Goal: Task Accomplishment & Management: Manage account settings

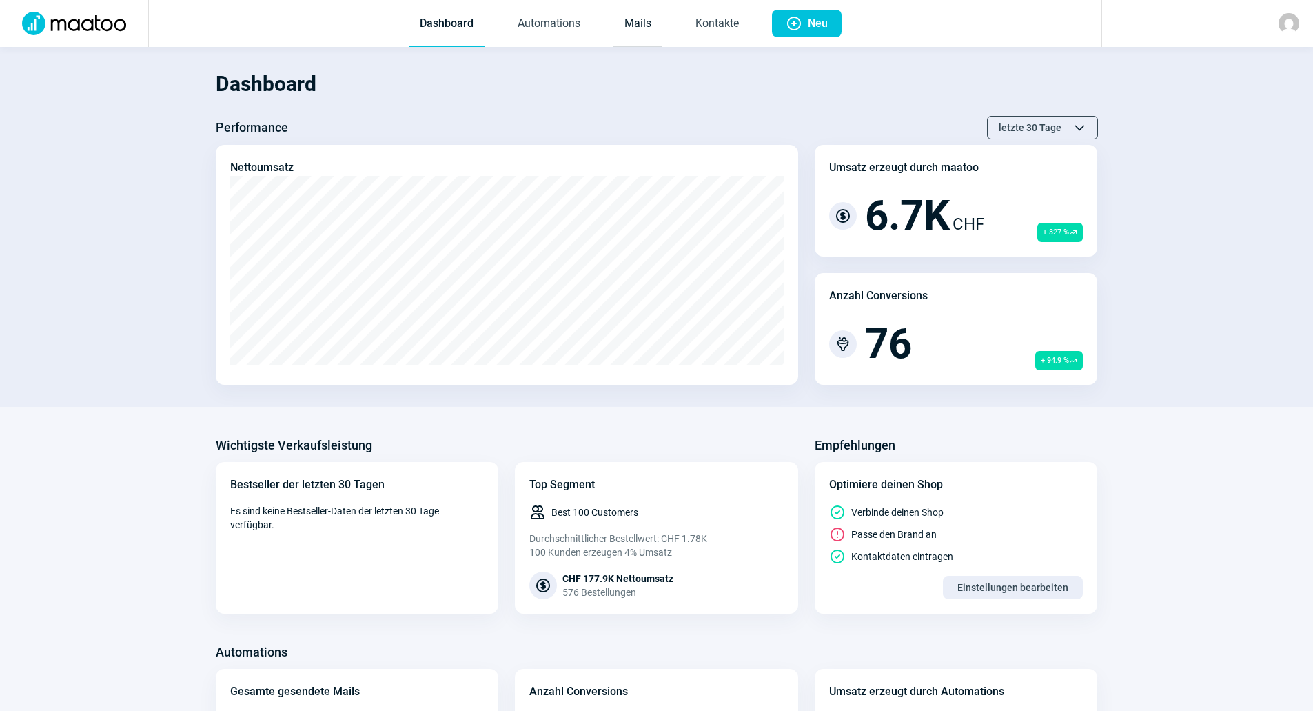
click at [640, 18] on link "Mails" at bounding box center [637, 23] width 49 height 45
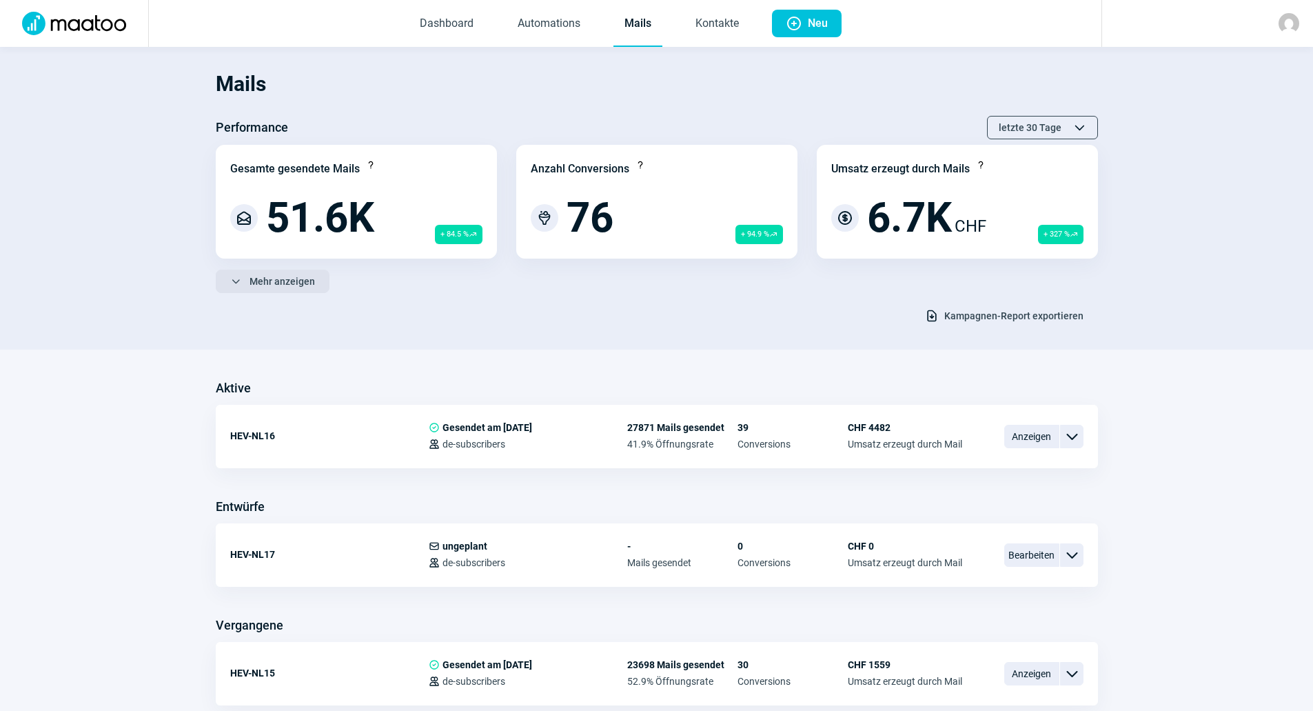
click at [297, 285] on span "Mehr anzeigen" at bounding box center [282, 281] width 65 height 22
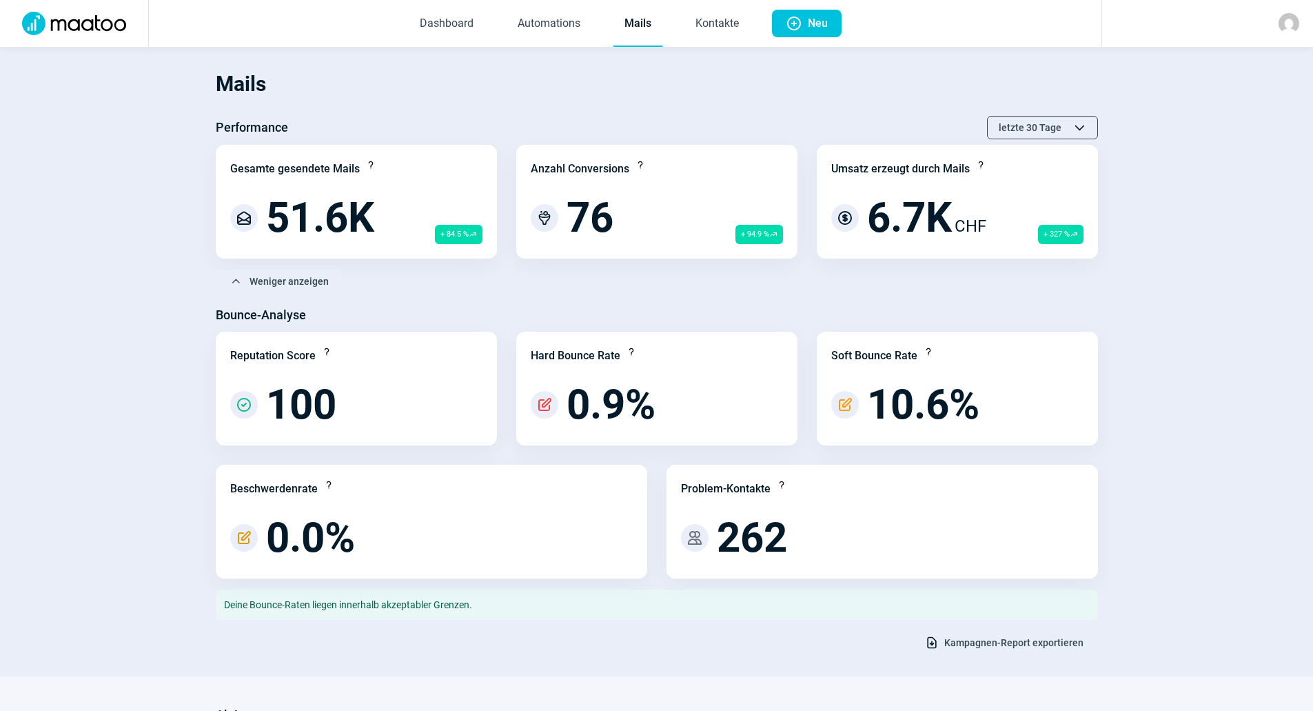
click at [983, 642] on span "Kampagnen-Report exportieren" at bounding box center [1013, 642] width 139 height 22
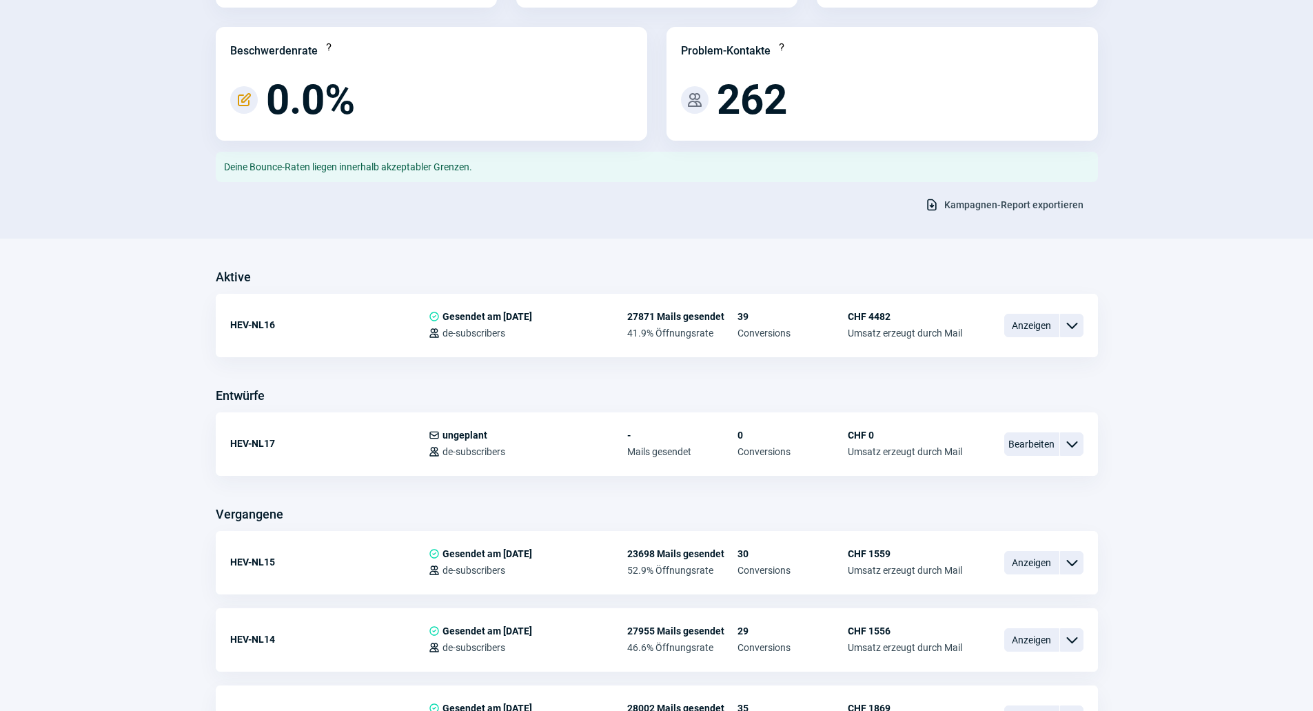
scroll to position [414, 0]
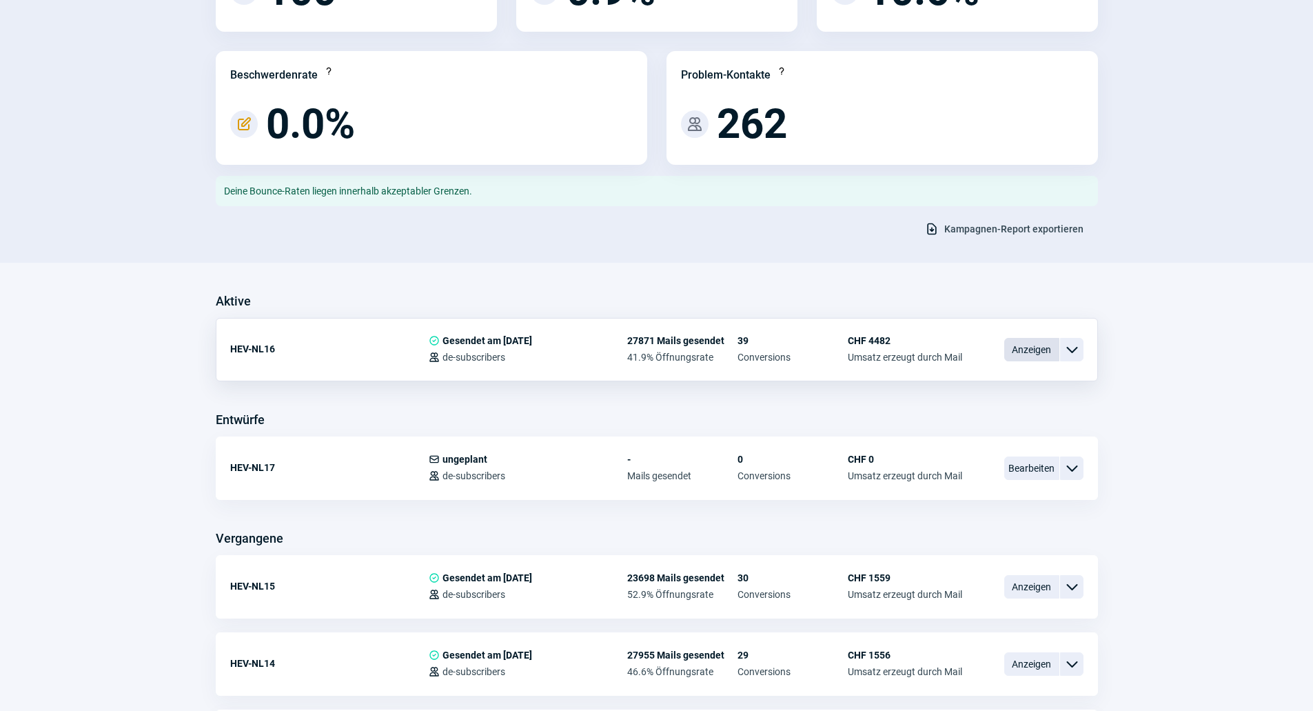
click at [1027, 356] on span "Anzeigen" at bounding box center [1031, 349] width 55 height 23
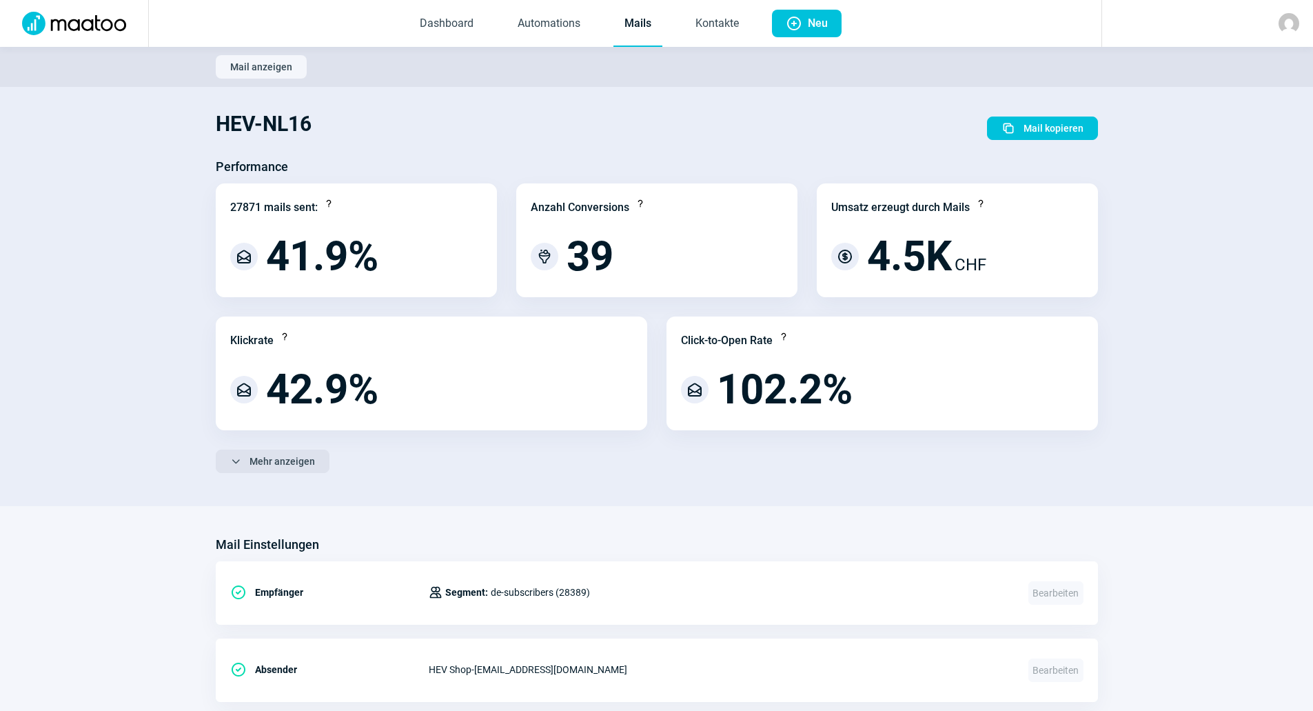
click at [272, 460] on span "Mehr anzeigen" at bounding box center [282, 461] width 65 height 22
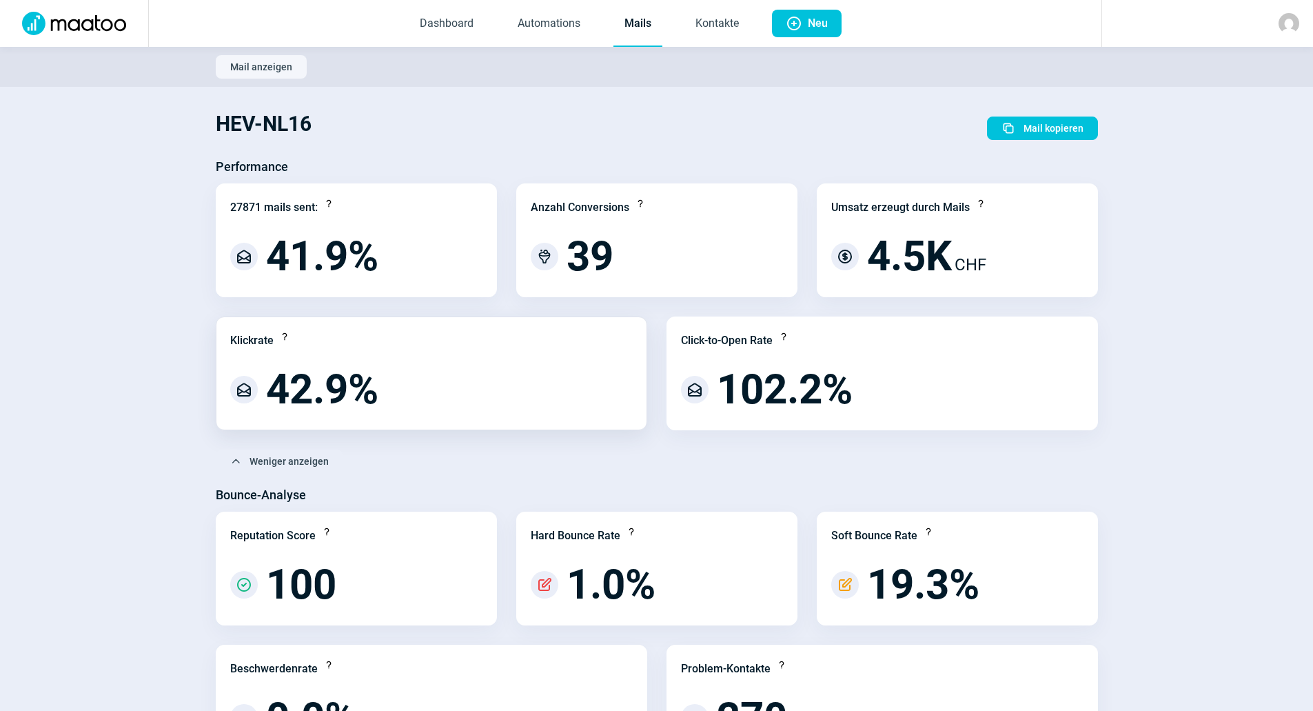
scroll to position [69, 0]
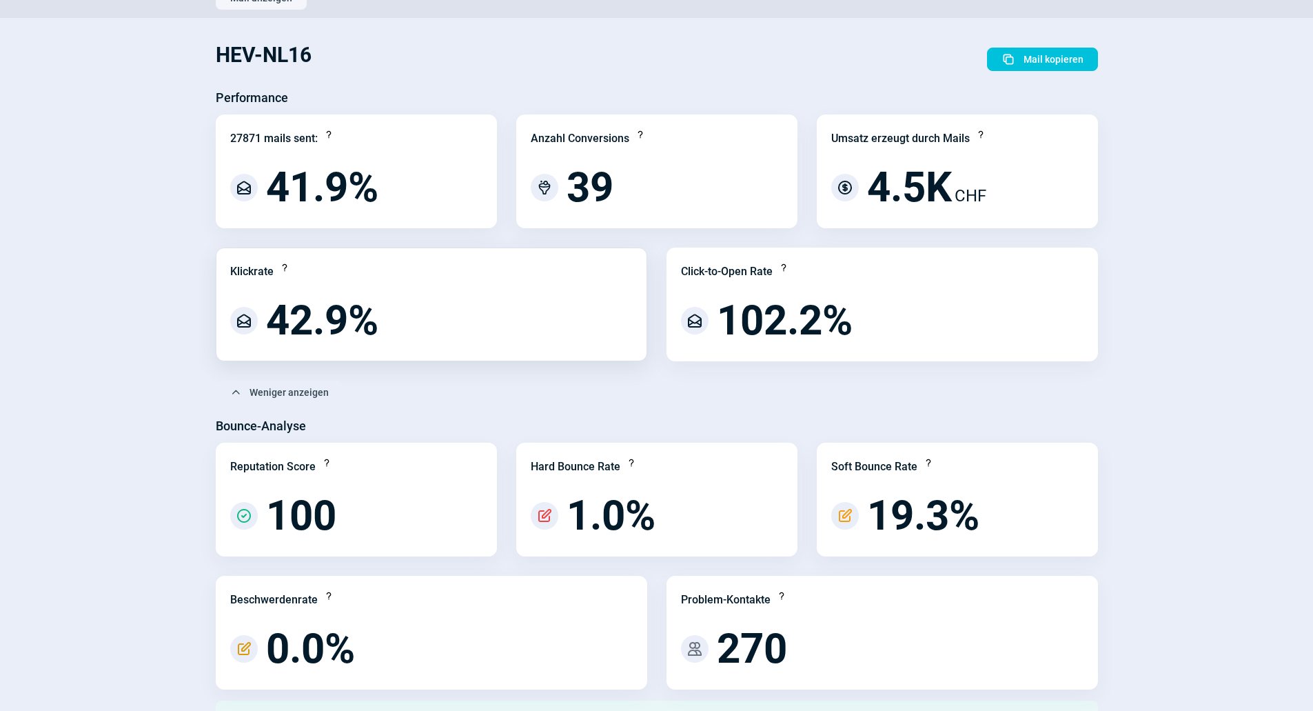
click at [299, 325] on span "42.9%" at bounding box center [322, 320] width 112 height 41
click at [257, 320] on span "MailOpen icon" at bounding box center [244, 321] width 28 height 28
click at [250, 321] on span "MailOpen icon" at bounding box center [244, 320] width 17 height 17
click at [680, 454] on div "Hard Bounce Rate Question icon PencilAlt icon 1.0%" at bounding box center [656, 500] width 281 height 114
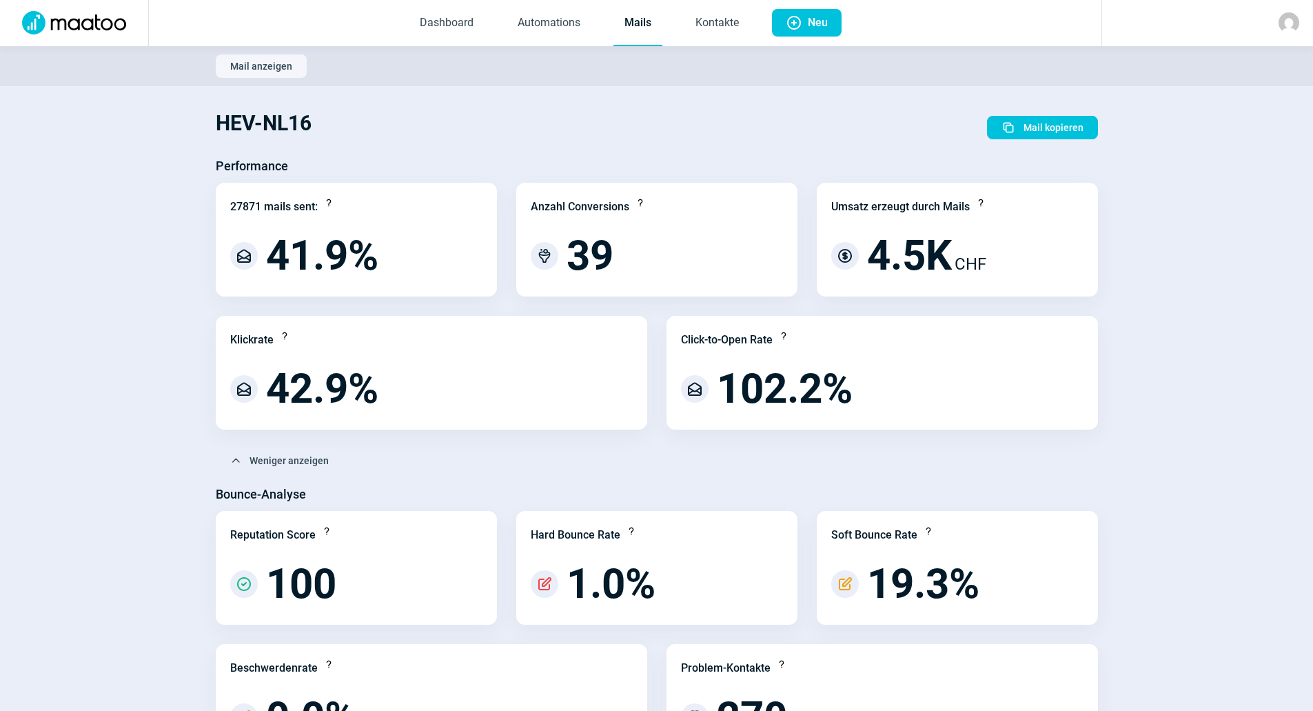
scroll to position [0, 0]
click at [725, 22] on link "Kontakte" at bounding box center [716, 23] width 65 height 45
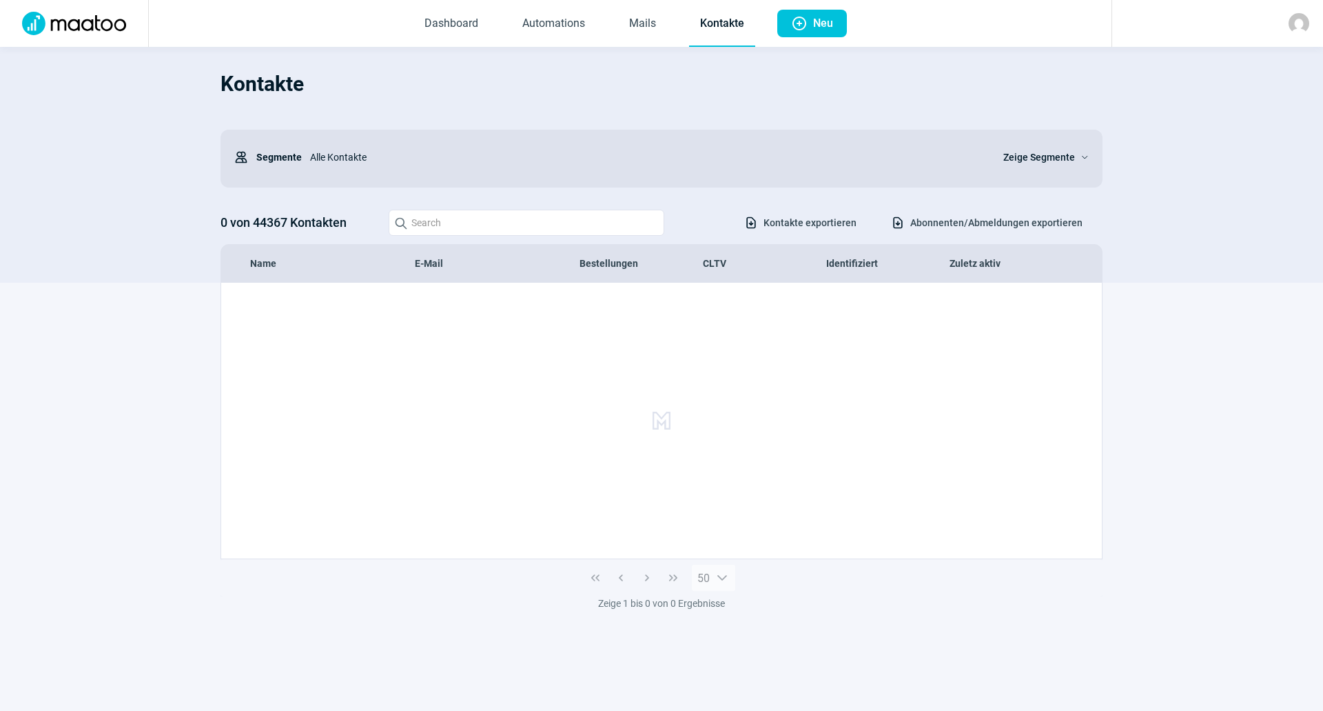
click at [1008, 219] on div "0 von 44367 Kontakten Search icon Download icon Kontakte exportieren Download i…" at bounding box center [662, 223] width 882 height 26
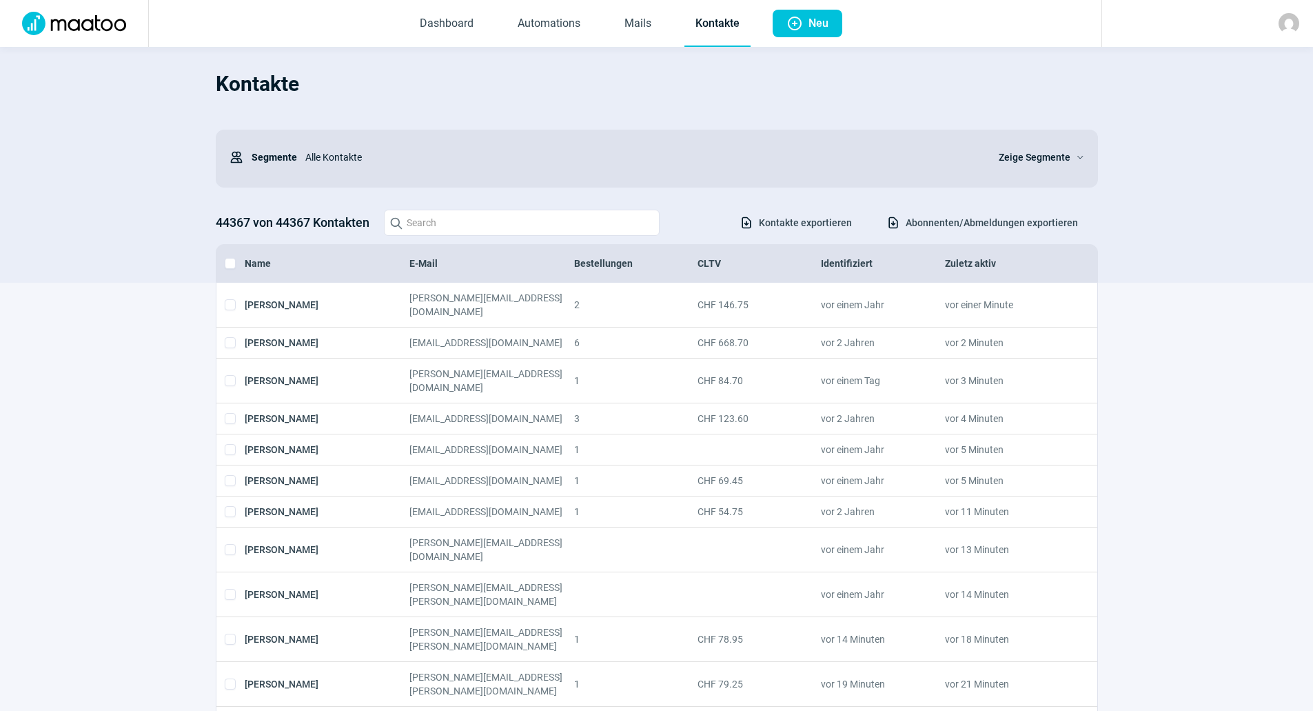
click at [1031, 232] on span "Abonnenten/Abmeldungen exportieren" at bounding box center [992, 223] width 172 height 22
drag, startPoint x: 1014, startPoint y: 144, endPoint x: 1028, endPoint y: 153, distance: 17.0
click at [1015, 144] on div "Zeige Segmente ChevronDown icon" at bounding box center [1041, 157] width 85 height 28
click at [1028, 153] on span "Zeige Segmente" at bounding box center [1035, 157] width 72 height 17
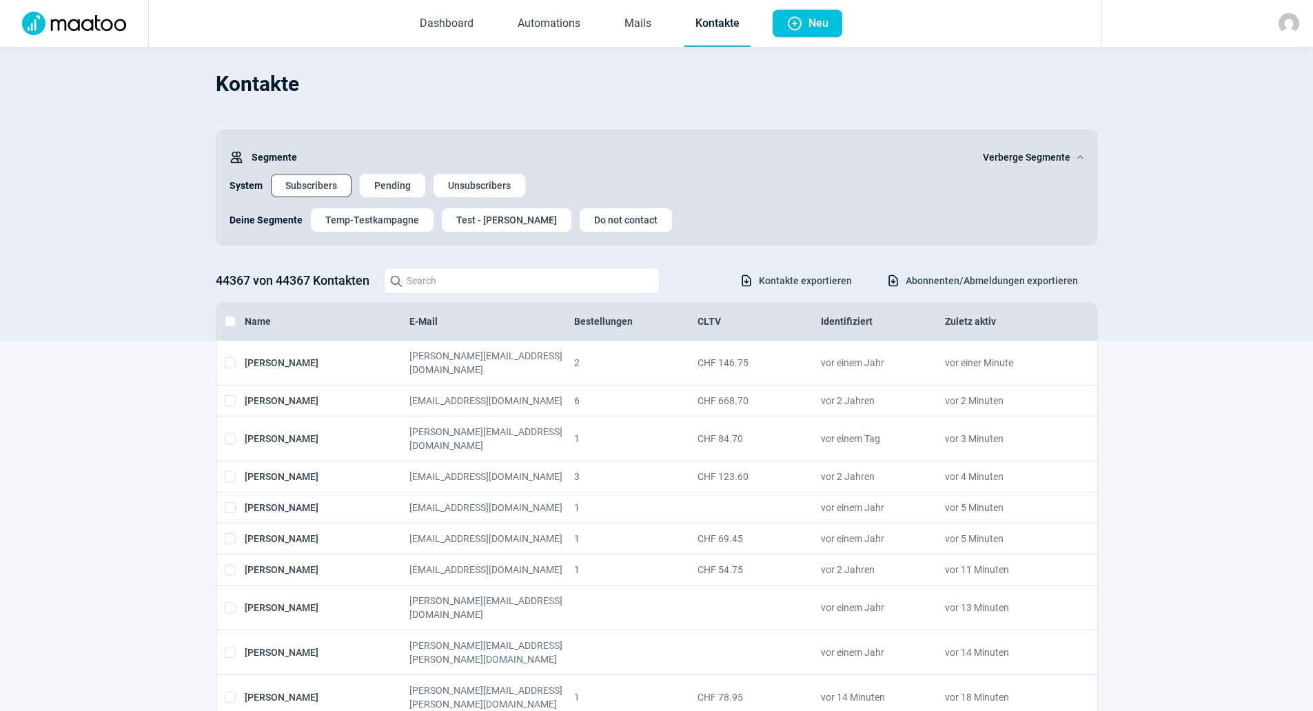
click at [311, 188] on span "Subscribers" at bounding box center [311, 185] width 52 height 22
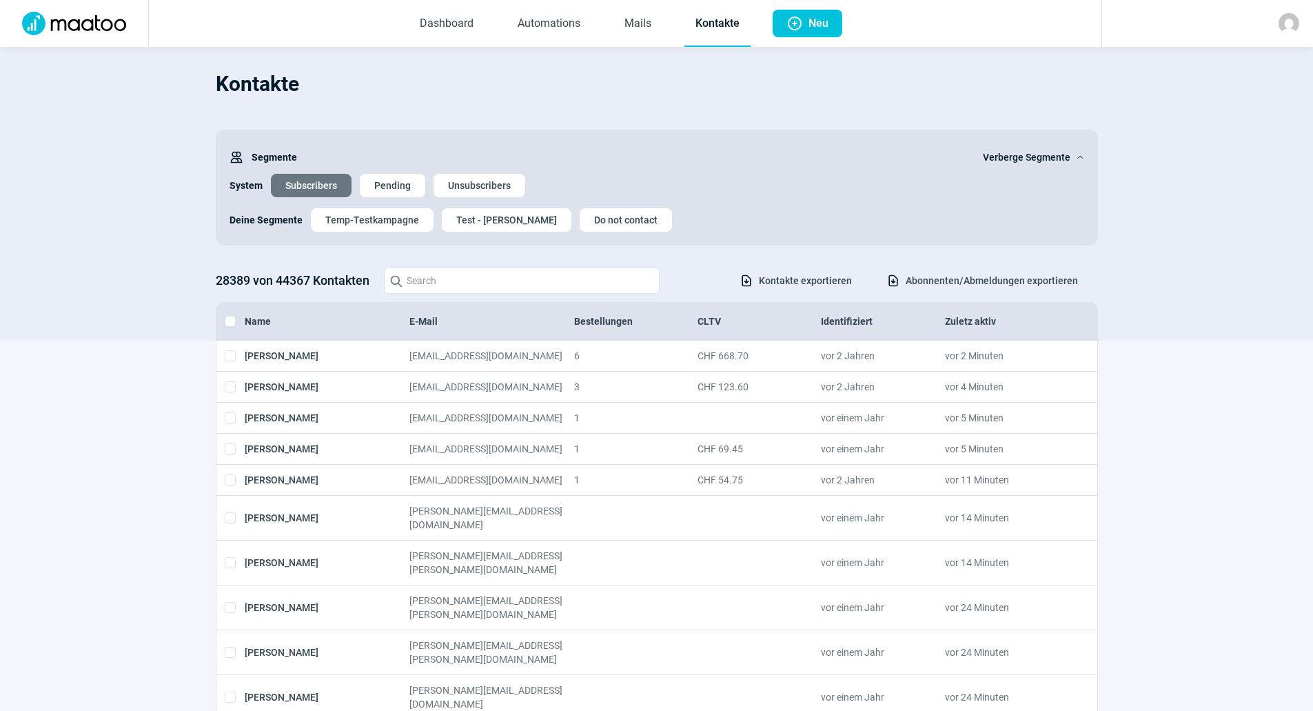
drag, startPoint x: 1288, startPoint y: 21, endPoint x: 1288, endPoint y: 30, distance: 9.7
click at [1288, 21] on img at bounding box center [1289, 23] width 21 height 21
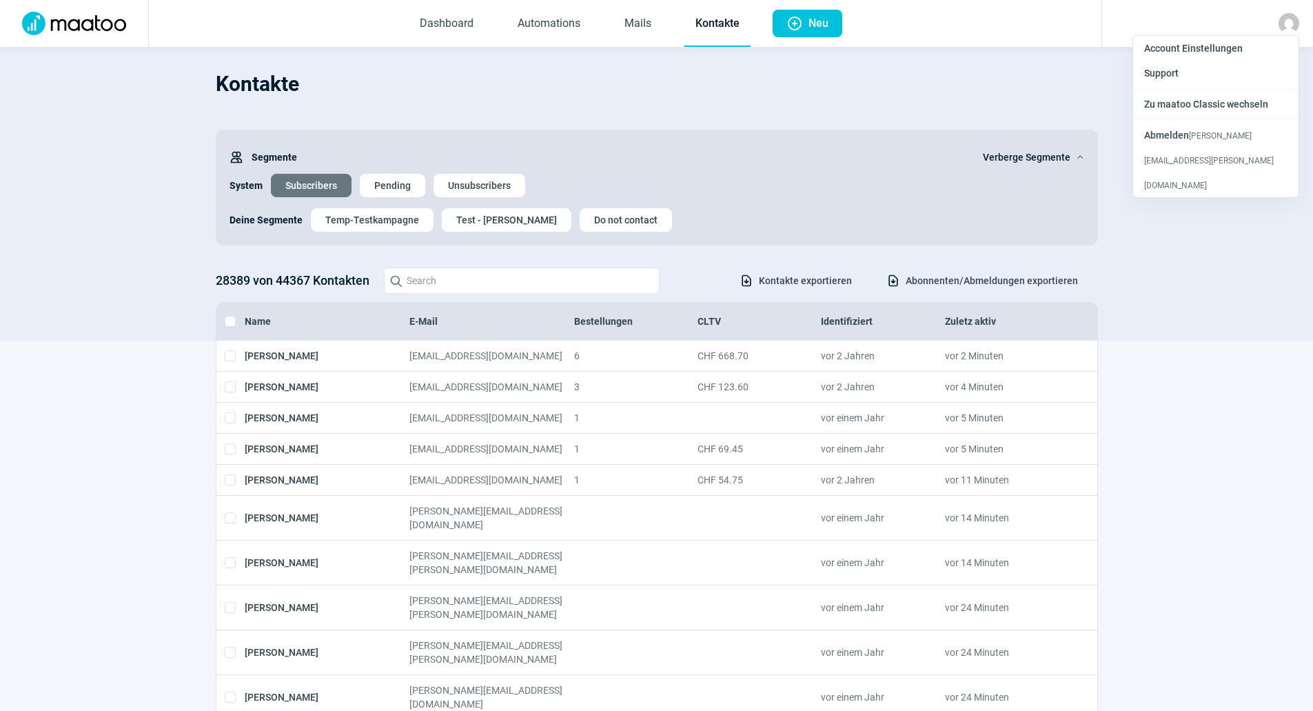
click at [1192, 121] on div "Account Einstellungen Support Zu maatoo Classic wechseln Abmelden [PERSON_NAME]…" at bounding box center [1216, 116] width 167 height 163
